Goal: Transaction & Acquisition: Register for event/course

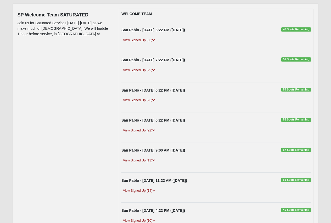
scroll to position [105, 0]
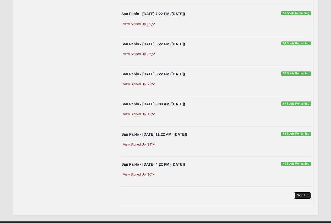
click at [304, 195] on link "Sign Up" at bounding box center [302, 195] width 17 height 7
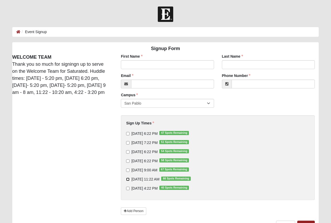
click at [128, 179] on input "9/14/2025 11:22 AM 66 Spots Remaining" at bounding box center [127, 179] width 3 height 3
checkbox input "true"
click at [128, 162] on input "9/13/2025 6:22 PM 58 Spots Remaining" at bounding box center [127, 161] width 3 height 3
checkbox input "true"
click at [141, 64] on input "First Name" at bounding box center [167, 64] width 93 height 9
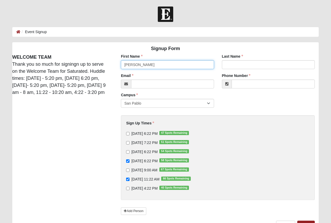
type input "Candace"
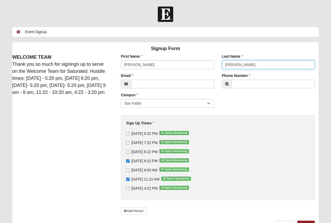
type input "Pugh"
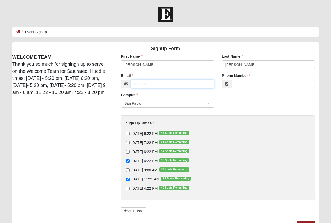
type input "candace.moody@outlook.com"
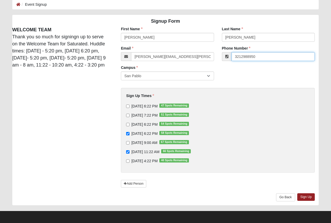
scroll to position [29, 0]
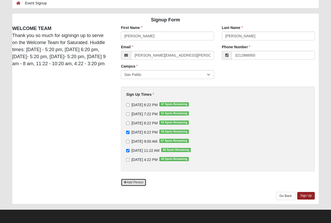
type input "(321) 298-8950"
click at [137, 186] on link "Add Person" at bounding box center [133, 183] width 25 height 8
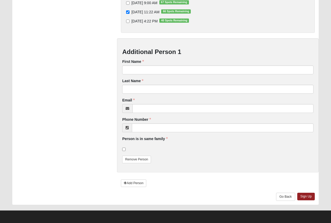
scroll to position [168, 0]
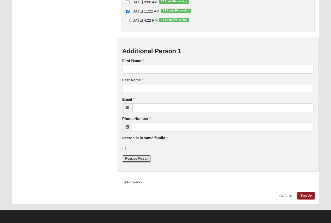
click at [145, 158] on link "Remove Person" at bounding box center [136, 159] width 29 height 8
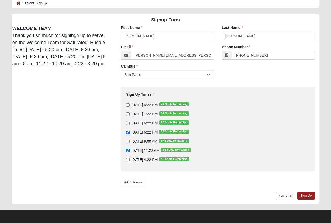
scroll to position [29, 0]
click at [305, 194] on link "Sign Up" at bounding box center [306, 196] width 18 height 8
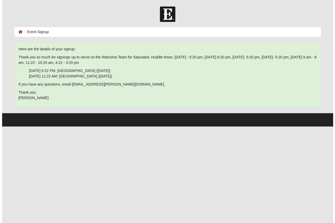
scroll to position [0, 0]
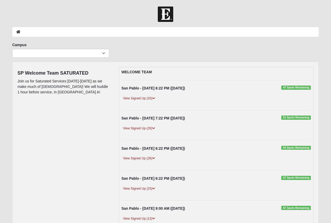
scroll to position [116, 0]
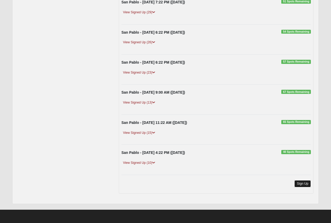
click at [302, 185] on link "Sign Up" at bounding box center [302, 184] width 17 height 7
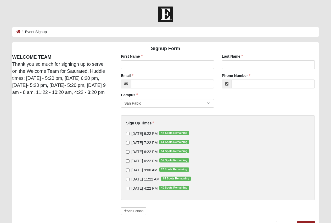
click at [130, 160] on label "9/13/2025 6:22 PM 57 Spots Remaining" at bounding box center [157, 161] width 63 height 5
click at [129, 160] on input "9/13/2025 6:22 PM 57 Spots Remaining" at bounding box center [127, 161] width 3 height 3
checkbox input "true"
click at [128, 179] on input "9/14/2025 11:22 AM 65 Spots Remaining" at bounding box center [127, 179] width 3 height 3
checkbox input "true"
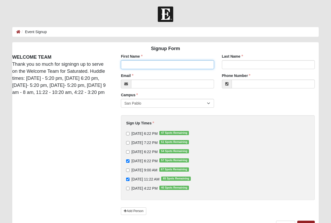
click at [139, 66] on input "First Name" at bounding box center [167, 64] width 93 height 9
type input "McKinley"
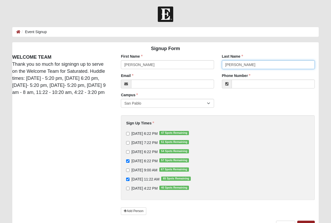
type input "Pugh"
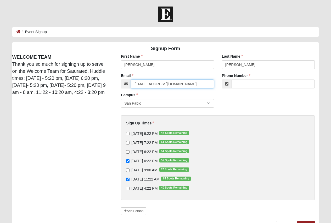
type input "sigchi152@gmail.com"
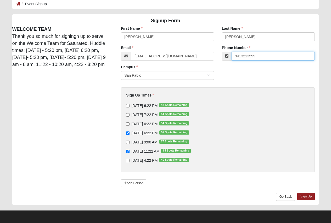
scroll to position [29, 0]
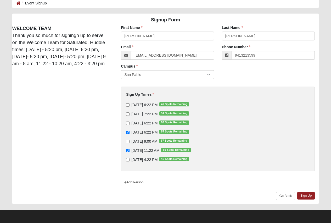
type input "(941) 321-3599"
drag, startPoint x: 273, startPoint y: 164, endPoint x: 312, endPoint y: 180, distance: 42.3
drag, startPoint x: 312, startPoint y: 180, endPoint x: 305, endPoint y: 198, distance: 19.2
click at [305, 199] on link "Sign Up" at bounding box center [306, 196] width 18 height 8
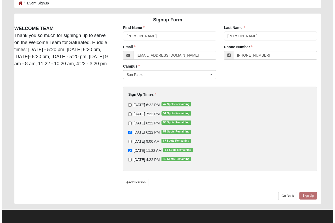
scroll to position [0, 0]
